Goal: Task Accomplishment & Management: Manage account settings

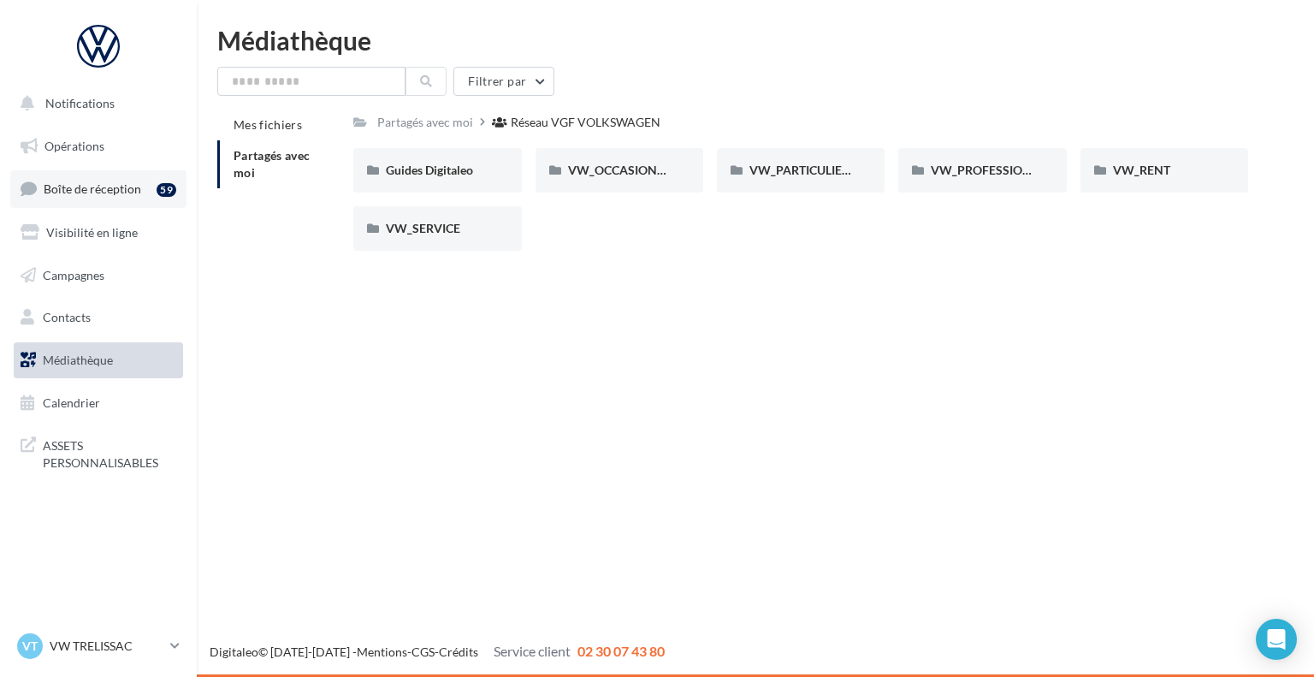
click at [124, 177] on link "Boîte de réception 59" at bounding box center [98, 188] width 176 height 37
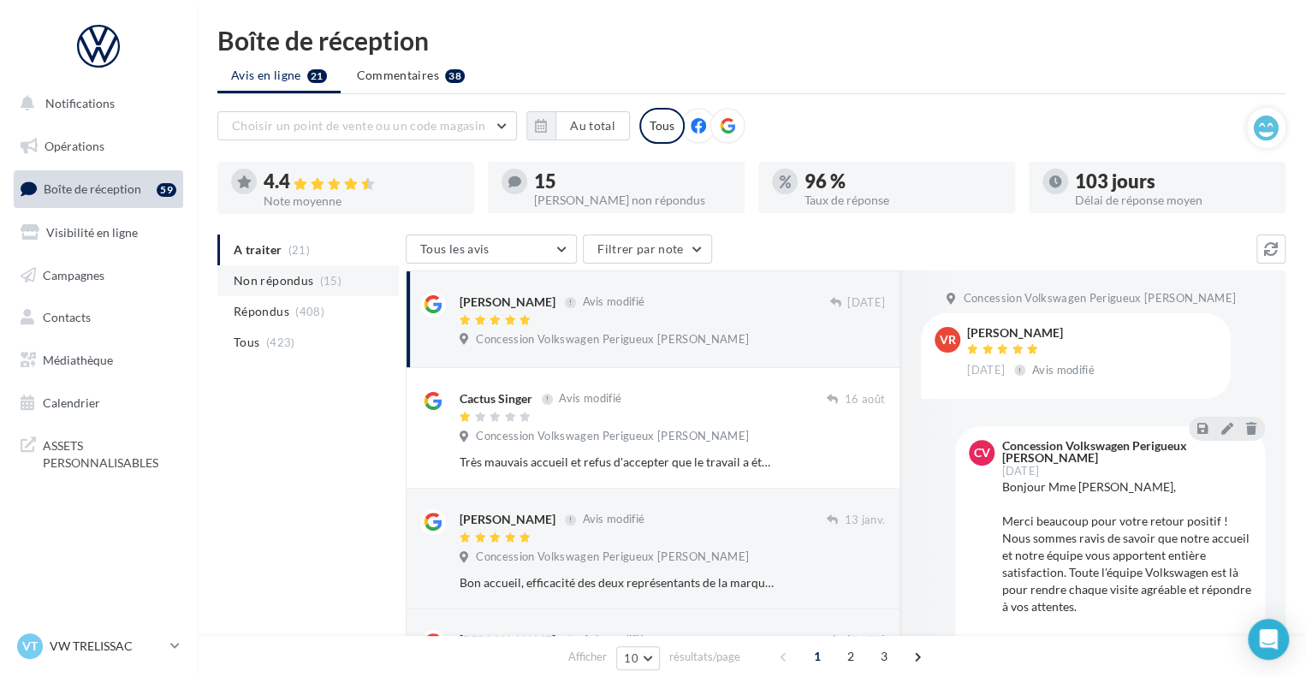
click at [325, 283] on span "(15)" at bounding box center [330, 281] width 21 height 14
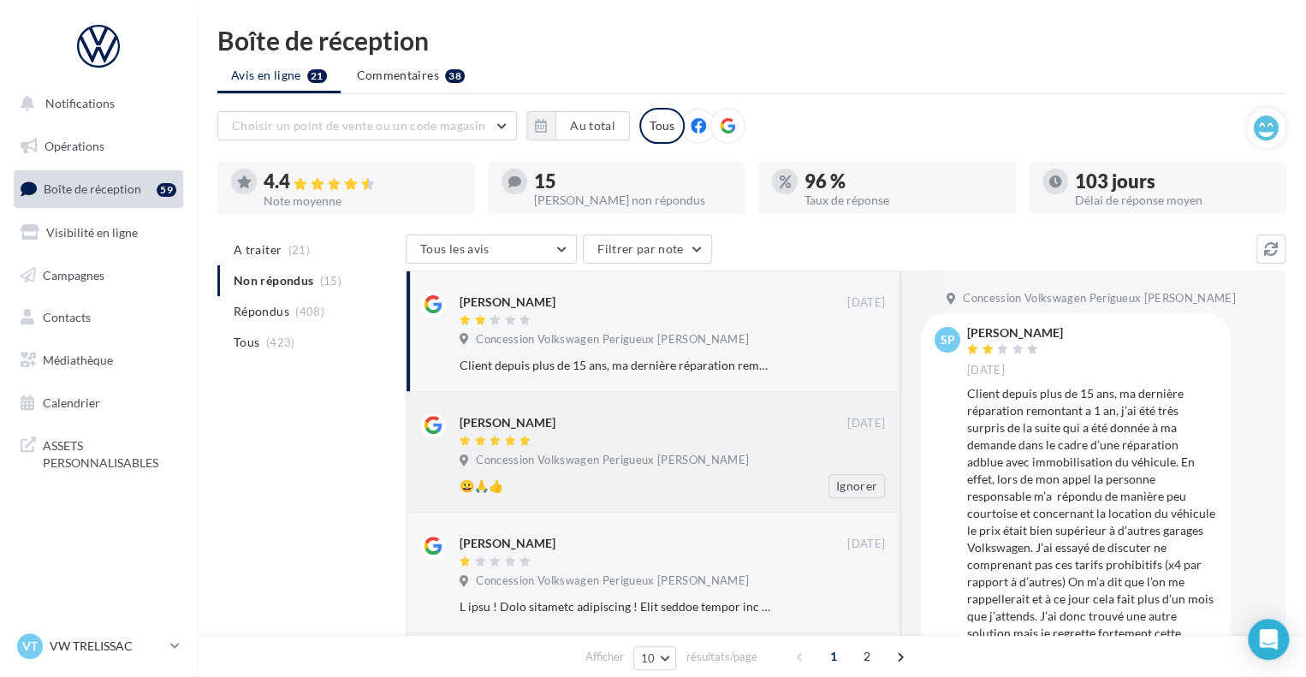
click at [740, 460] on div "Concession Volkswagen Perigueux [PERSON_NAME]" at bounding box center [672, 462] width 425 height 19
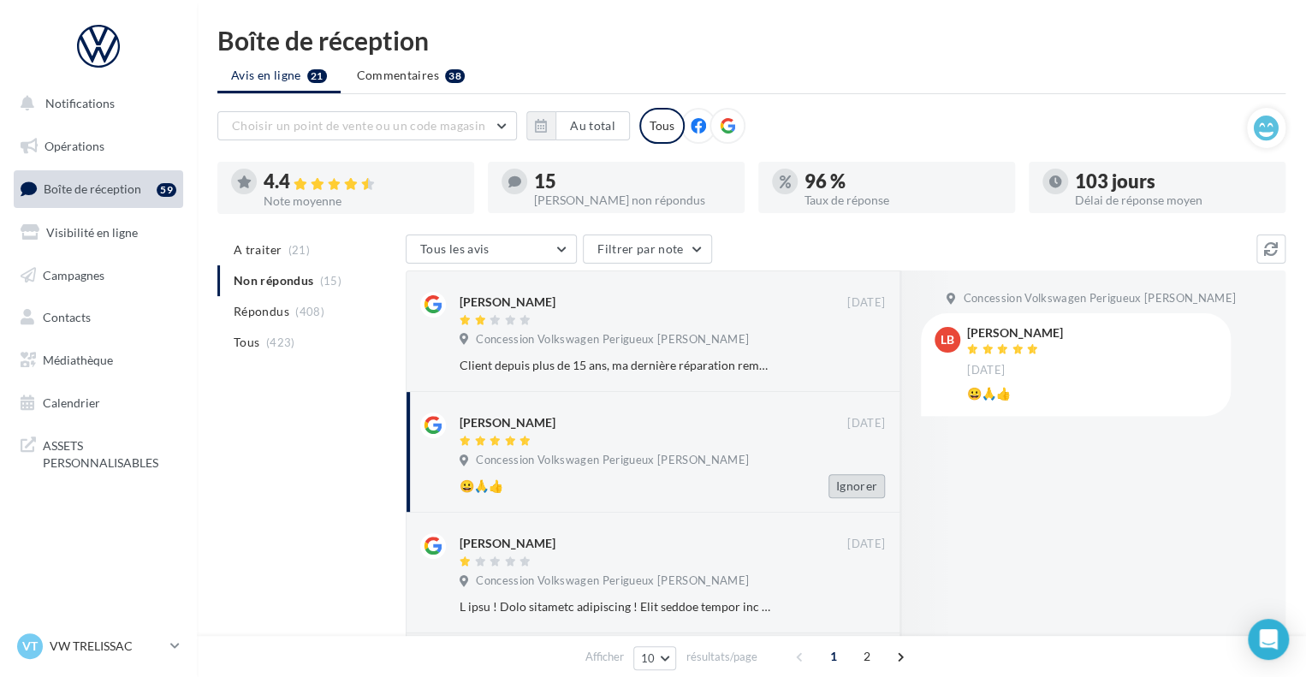
click at [835, 483] on button "Ignorer" at bounding box center [856, 486] width 56 height 24
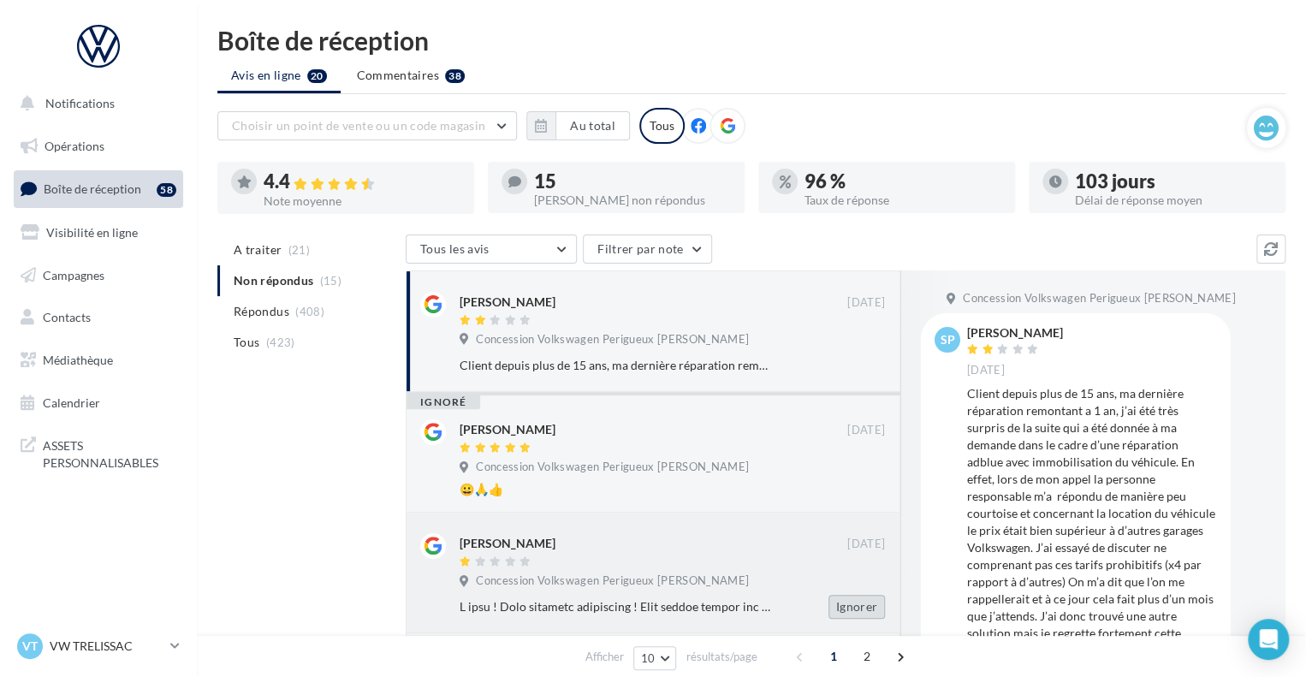
click at [876, 613] on button "Ignorer" at bounding box center [856, 607] width 56 height 24
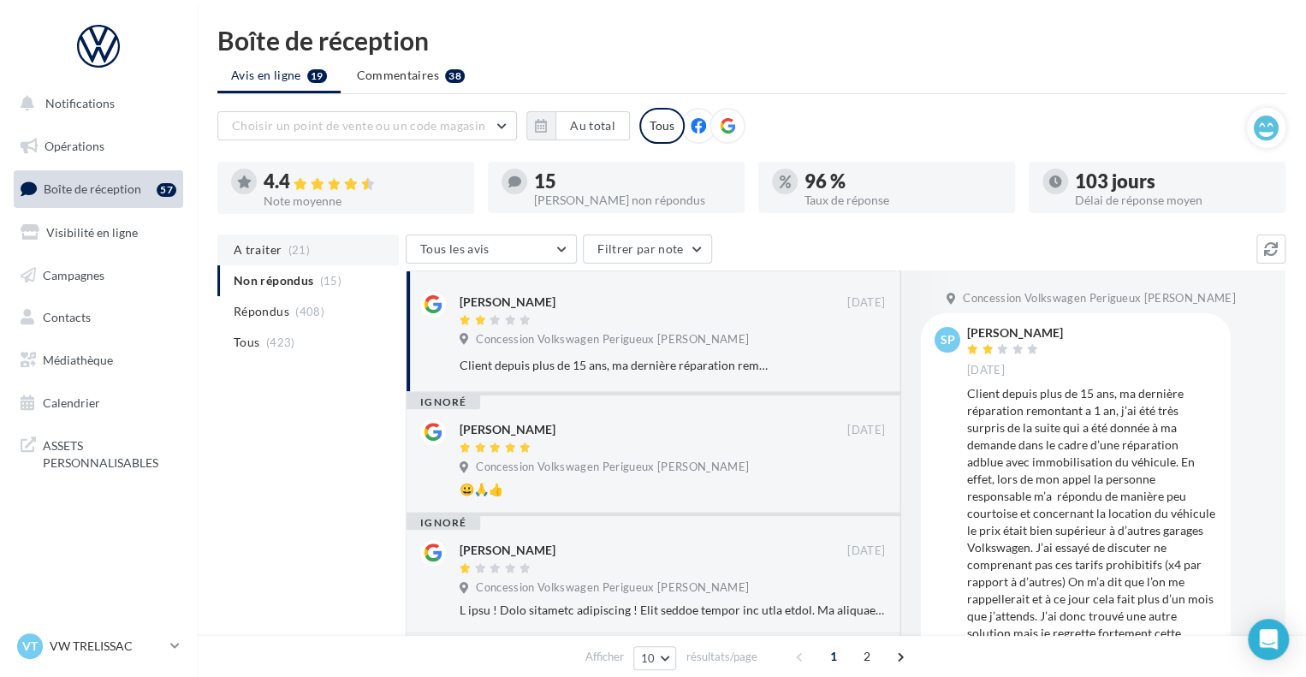
click at [294, 256] on li "A traiter (21)" at bounding box center [307, 249] width 181 height 31
